Goal: Task Accomplishment & Management: Complete application form

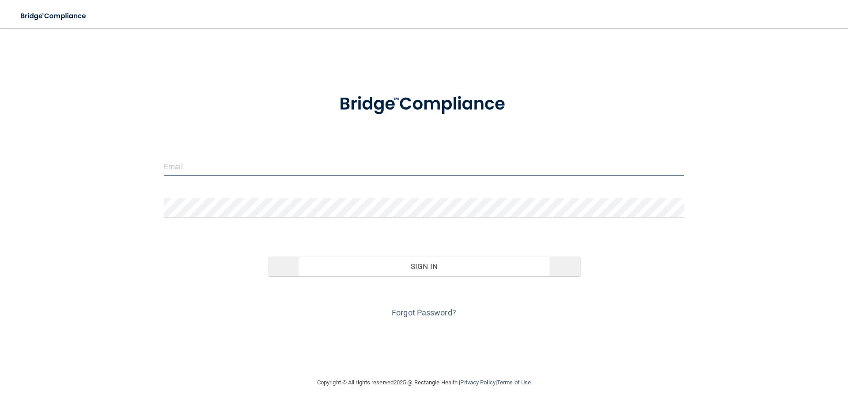
type input "[EMAIL_ADDRESS][DOMAIN_NAME]"
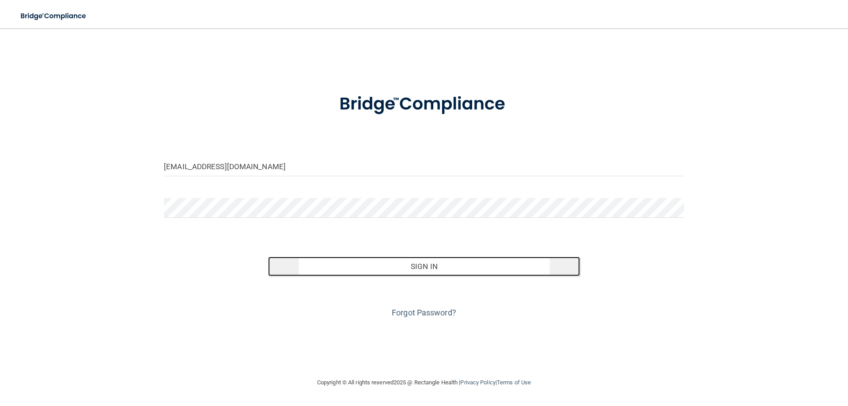
click at [408, 267] on button "Sign In" at bounding box center [424, 266] width 312 height 19
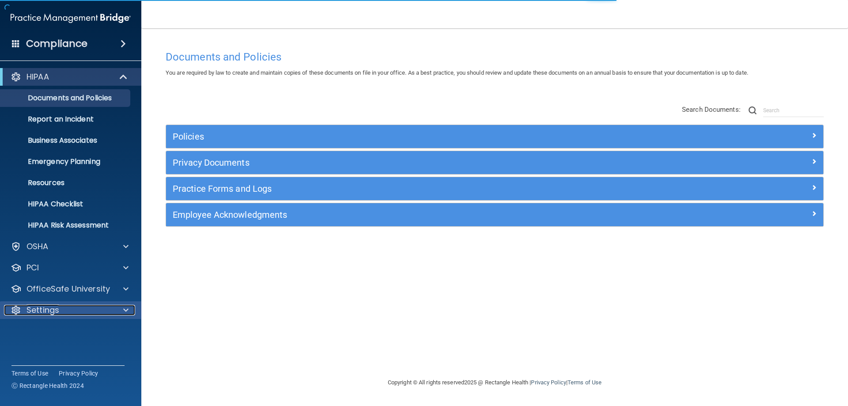
click at [124, 305] on span at bounding box center [125, 310] width 5 height 11
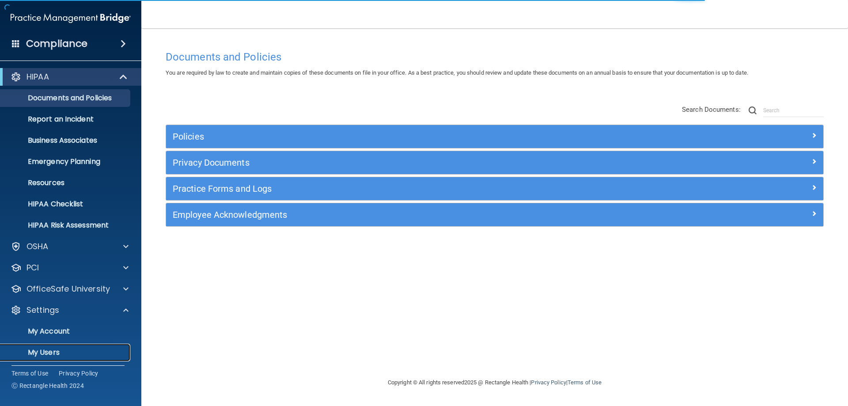
click at [43, 351] on p "My Users" at bounding box center [66, 352] width 121 height 9
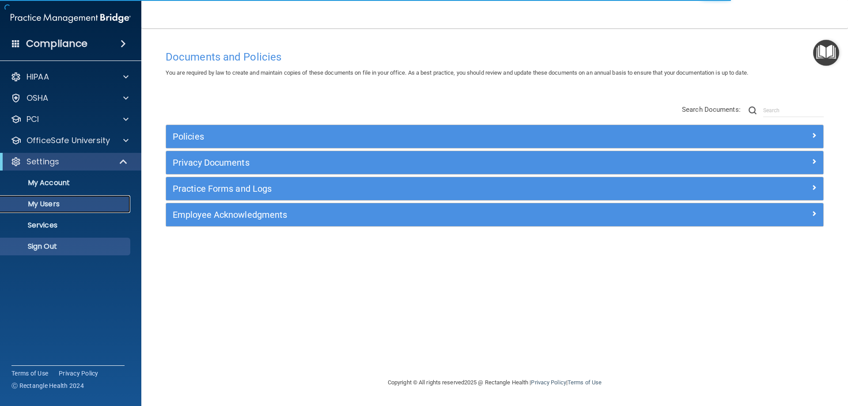
select select "20"
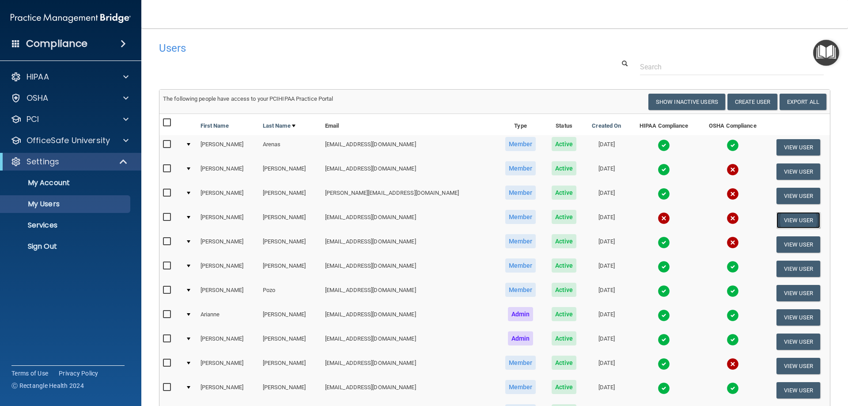
click at [785, 219] on button "View User" at bounding box center [798, 220] width 44 height 16
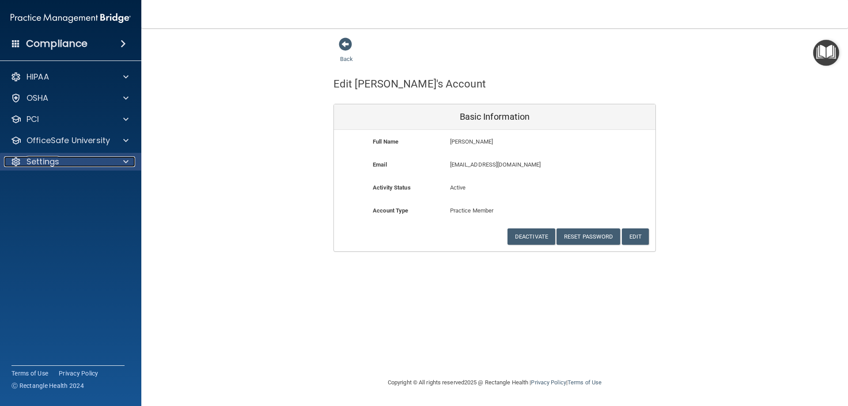
click at [122, 164] on div at bounding box center [124, 161] width 22 height 11
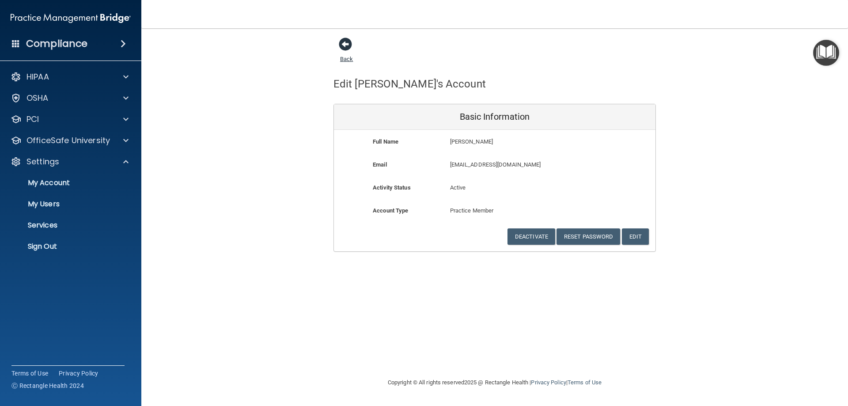
click at [349, 41] on span at bounding box center [345, 44] width 13 height 13
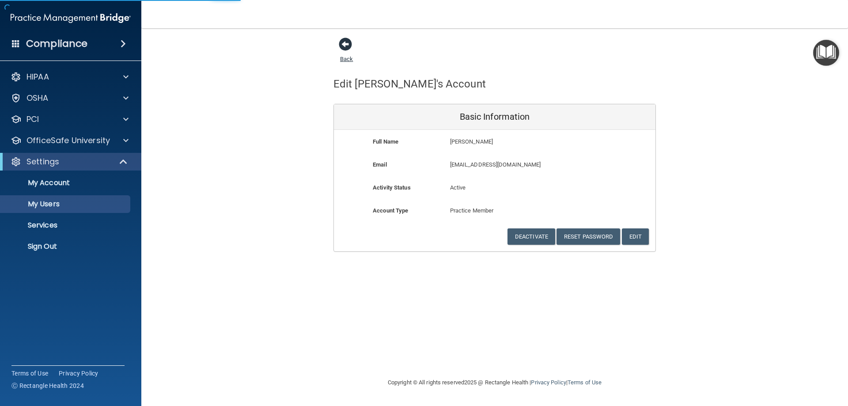
click at [347, 44] on span at bounding box center [345, 44] width 13 height 13
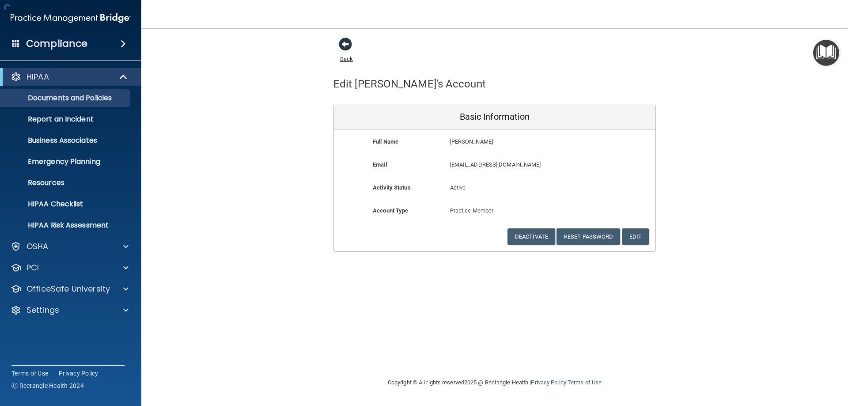
click at [347, 44] on span at bounding box center [345, 44] width 13 height 13
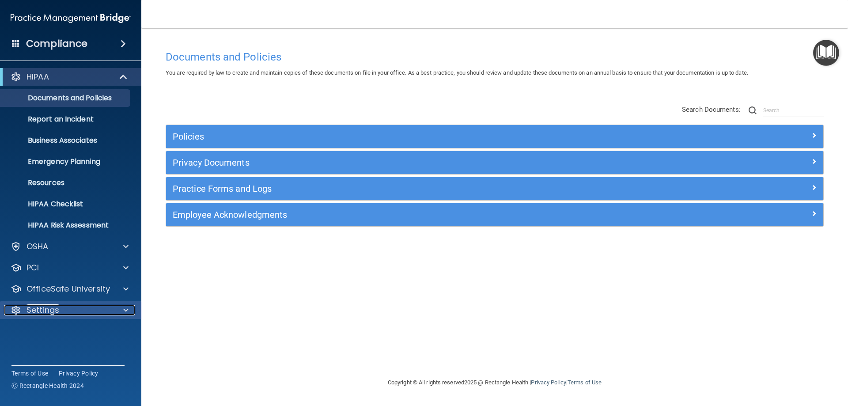
click at [125, 309] on span at bounding box center [125, 310] width 5 height 11
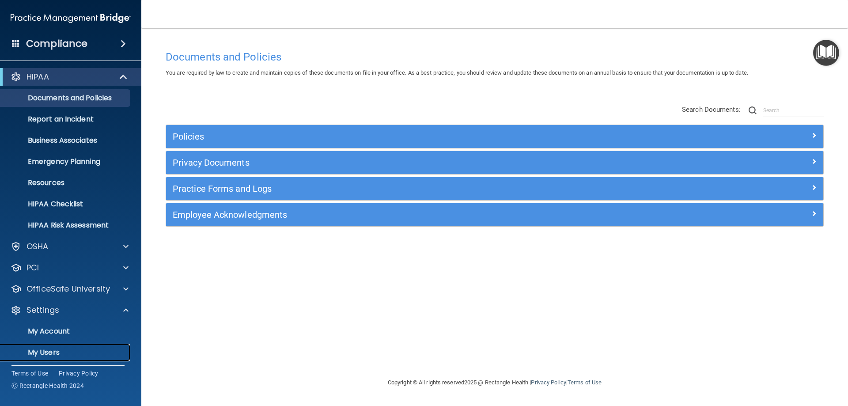
click at [48, 349] on p "My Users" at bounding box center [66, 352] width 121 height 9
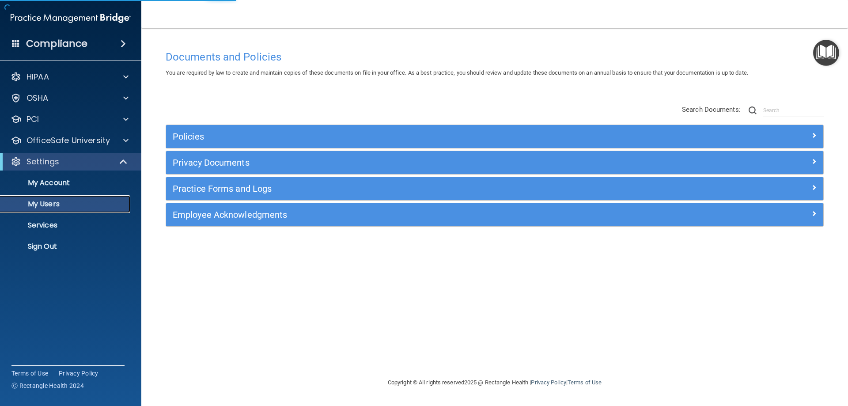
select select "20"
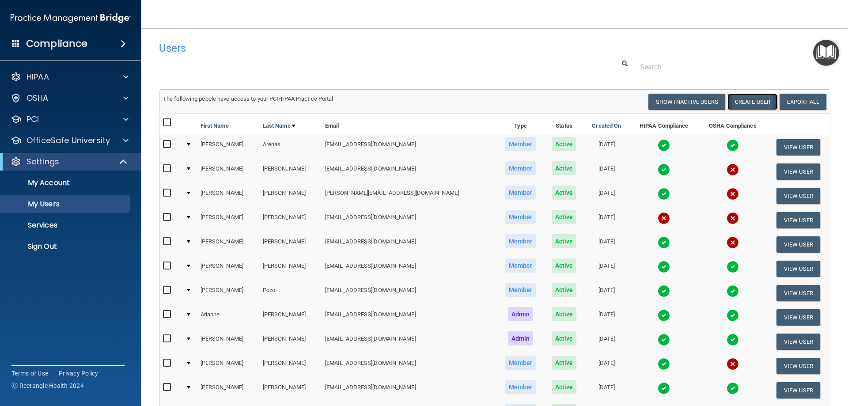
click at [746, 100] on button "Create User" at bounding box center [752, 102] width 50 height 16
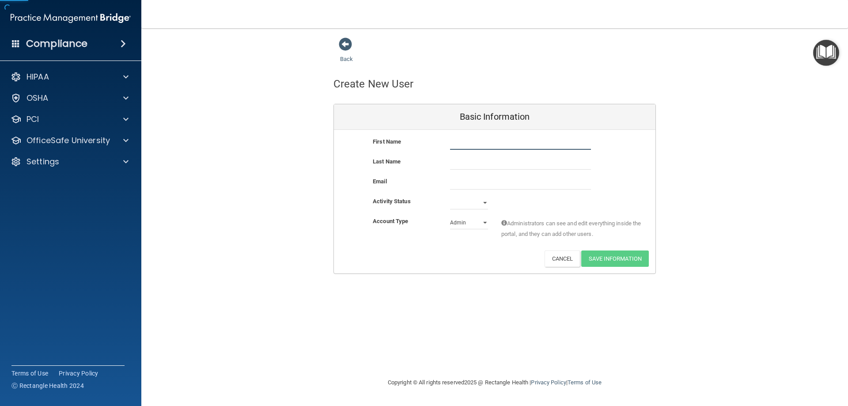
click at [464, 140] on input "text" at bounding box center [520, 142] width 141 height 13
type input "[PERSON_NAME]"
click at [460, 165] on input "text" at bounding box center [520, 162] width 141 height 13
type input "[PERSON_NAME]"
click at [456, 182] on input "email" at bounding box center [520, 182] width 141 height 13
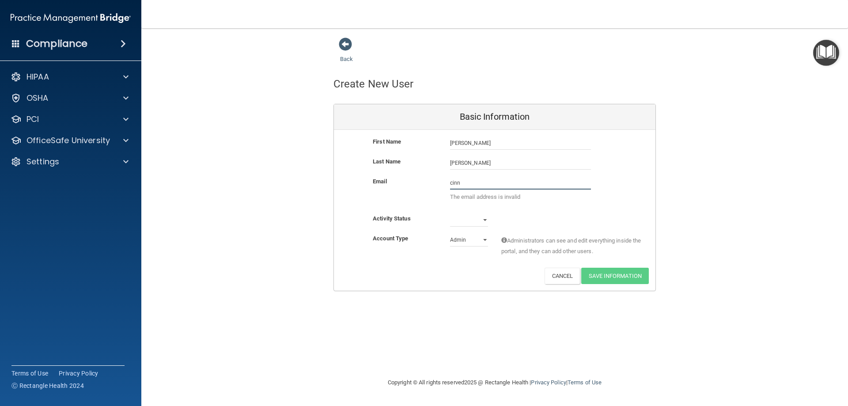
type input "[EMAIL_ADDRESS][DOMAIN_NAME]"
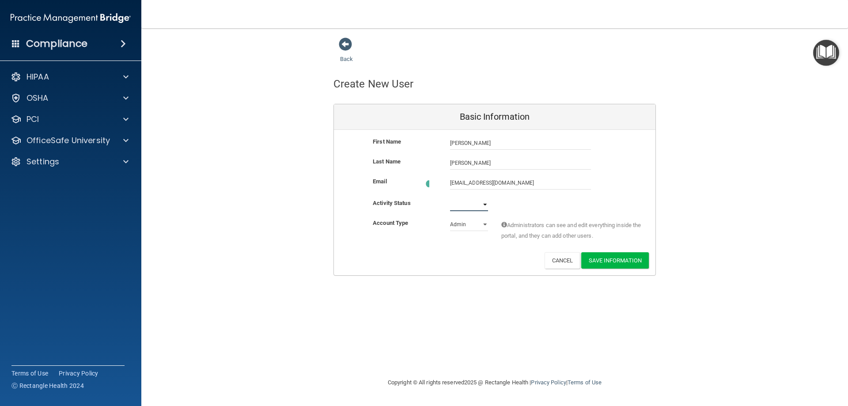
click at [485, 202] on select "Active Inactive" at bounding box center [469, 204] width 38 height 13
select select "active"
click at [450, 196] on select "Active Inactive" at bounding box center [469, 202] width 38 height 13
click at [486, 222] on select "Admin Member" at bounding box center [469, 222] width 38 height 13
select select "practice_member"
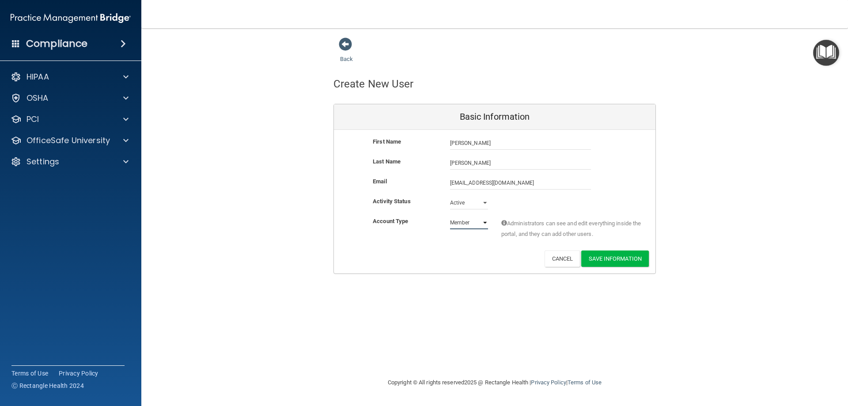
click at [450, 216] on select "Admin Member" at bounding box center [469, 222] width 38 height 13
click at [602, 252] on button "Save Information" at bounding box center [615, 258] width 68 height 16
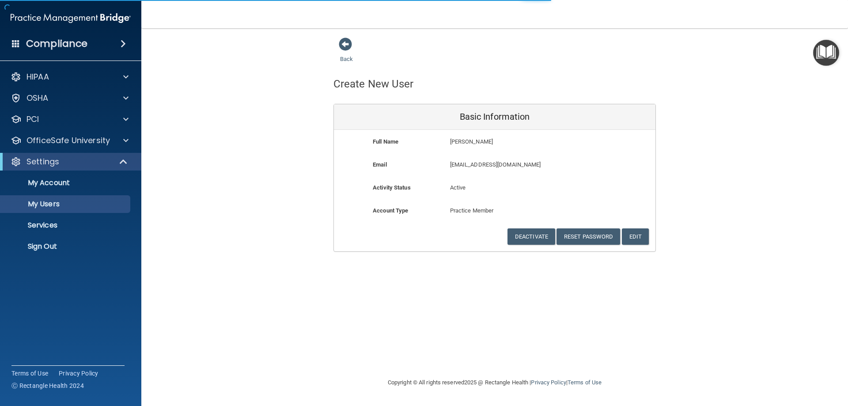
select select "20"
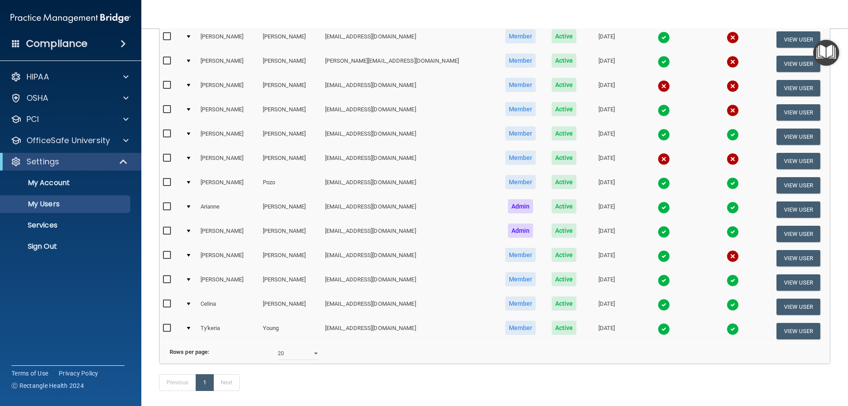
scroll to position [177, 0]
